Goal: Use online tool/utility: Use online tool/utility

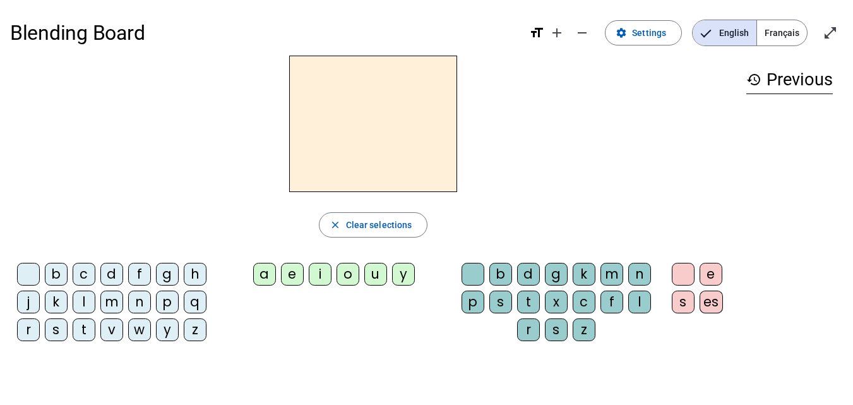
click at [486, 363] on div "Blending Board format_size add remove settings Settings English Français open_i…" at bounding box center [426, 242] width 853 height 484
click at [87, 280] on div "c" at bounding box center [84, 274] width 23 height 23
click at [260, 269] on div "a" at bounding box center [264, 274] width 23 height 23
click at [84, 273] on div "c" at bounding box center [84, 274] width 23 height 23
click at [97, 273] on letter-bubble "c" at bounding box center [87, 277] width 28 height 28
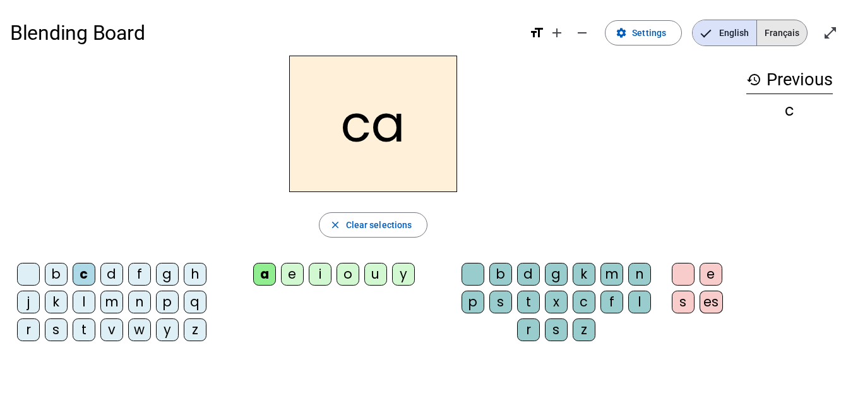
click at [796, 33] on span "Français" at bounding box center [782, 32] width 50 height 25
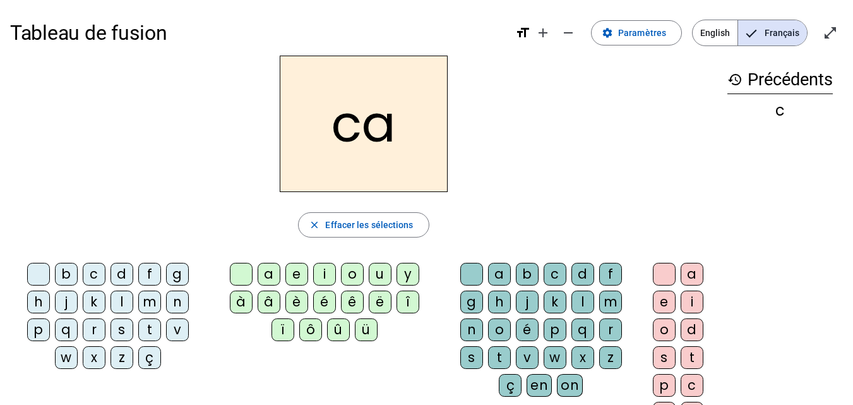
click at [416, 114] on h2 "ca" at bounding box center [364, 124] width 168 height 136
click at [356, 230] on span "Effacer les sélections" at bounding box center [369, 224] width 88 height 15
click at [97, 275] on div "c" at bounding box center [94, 274] width 23 height 23
